Goal: Find specific page/section: Find specific page/section

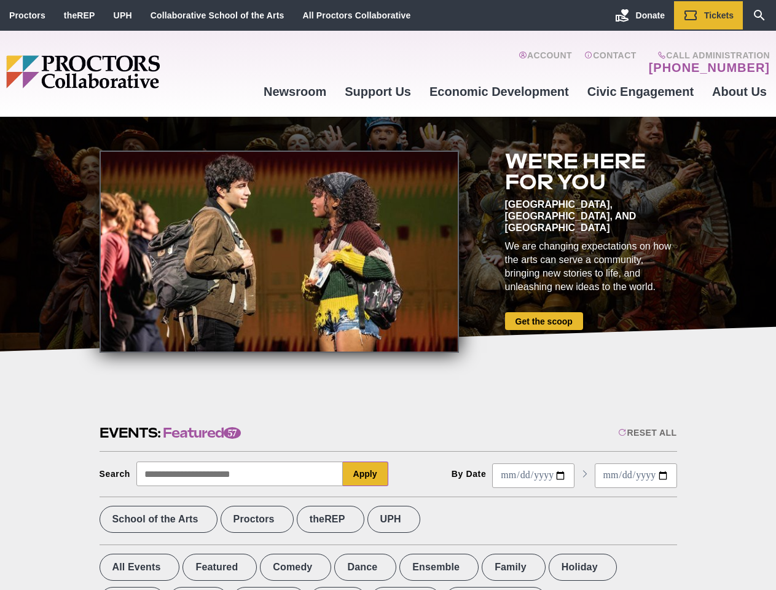
click at [388, 295] on div at bounding box center [278, 251] width 359 height 202
click at [646, 432] on div "Reset All" at bounding box center [647, 432] width 58 height 10
click at [365, 474] on button "Apply" at bounding box center [365, 473] width 45 height 25
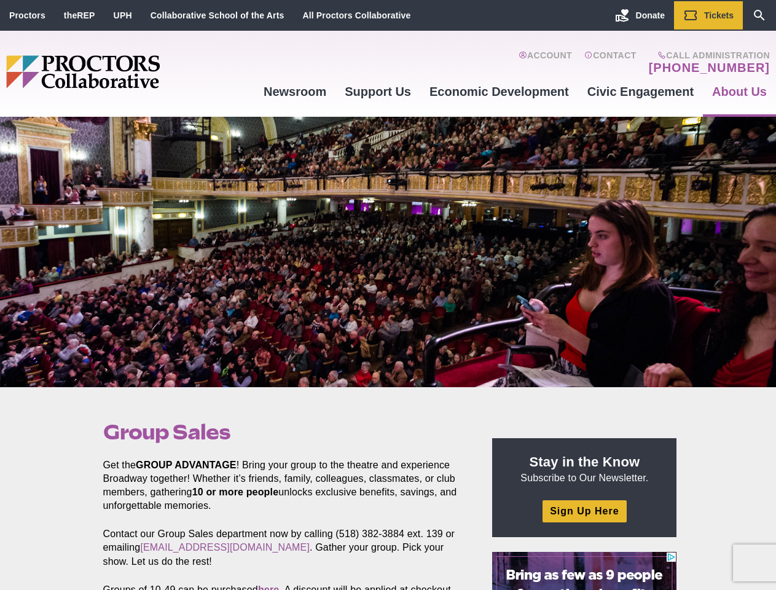
click at [388, 295] on div at bounding box center [388, 252] width 776 height 270
